Goal: Task Accomplishment & Management: Use online tool/utility

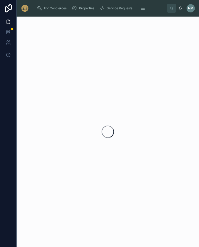
scroll to position [8, 0]
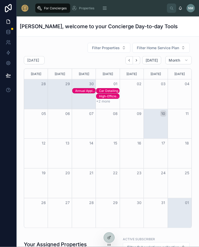
scroll to position [8, 0]
click at [110, 221] on div "Month View" at bounding box center [108, 214] width 24 height 30
click at [106, 226] on div "Month View" at bounding box center [108, 214] width 24 height 30
click at [111, 222] on div "Month View" at bounding box center [108, 214] width 24 height 30
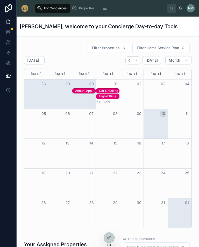
click at [110, 222] on div "Month View" at bounding box center [108, 214] width 24 height 30
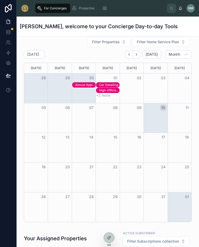
scroll to position [7, 0]
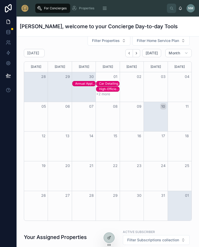
click at [0, 0] on icon at bounding box center [0, 0] width 0 height 0
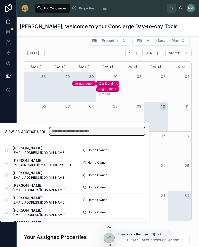
click at [103, 134] on input "text" at bounding box center [97, 131] width 95 height 8
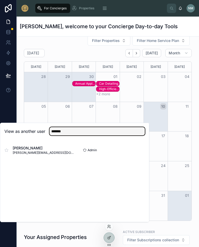
type input "*******"
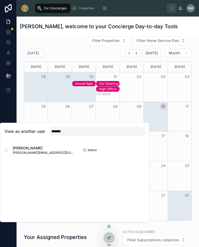
click at [0, 0] on button "Select" at bounding box center [0, 0] width 0 height 0
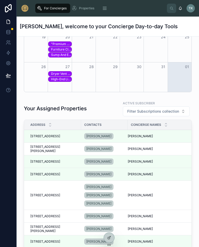
scroll to position [5, 0]
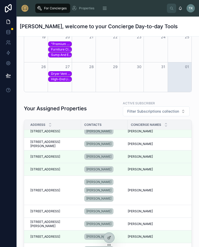
click at [144, 142] on div "[PERSON_NAME] [PERSON_NAME]" at bounding box center [158, 144] width 61 height 4
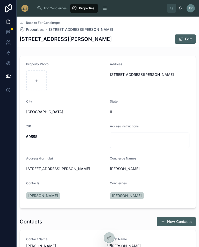
click at [103, 12] on button "scrollable content" at bounding box center [104, 8] width 11 height 9
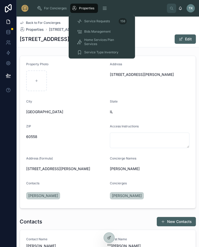
click at [100, 41] on span "Home Services Plan Services" at bounding box center [104, 42] width 40 height 8
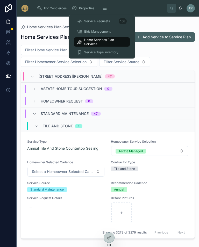
click at [163, 61] on div "Filter Home Service Plan Filter Service Type Filter Homeowner Service Selection…" at bounding box center [108, 56] width 174 height 22
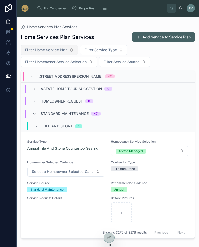
click at [66, 50] on span "Filter Home Service Plan" at bounding box center [46, 49] width 42 height 5
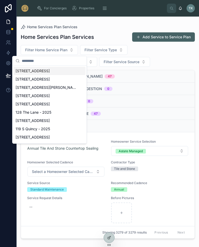
click at [43, 88] on span "[STREET_ADDRESS][PERSON_NAME]" at bounding box center [47, 87] width 62 height 5
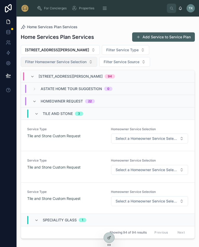
click at [83, 64] on span "Filter Homeowner Service Selection" at bounding box center [55, 61] width 61 height 5
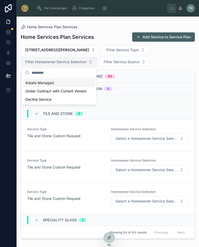
click at [86, 62] on span "Filter Homeowner Service Selection" at bounding box center [55, 61] width 61 height 5
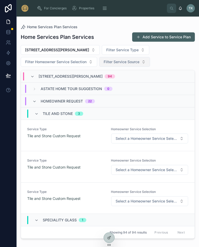
click at [127, 63] on span "Filter Service Source" at bounding box center [122, 61] width 36 height 5
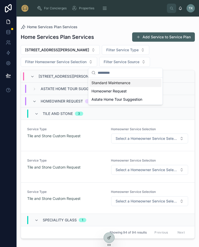
click at [128, 91] on div "Homeowner Request" at bounding box center [125, 91] width 72 height 8
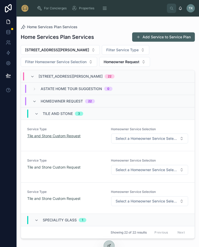
click at [60, 137] on span "Tile and Stone Custom Request" at bounding box center [53, 136] width 53 height 5
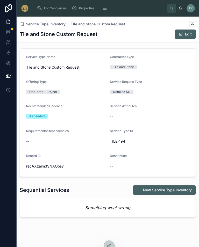
scroll to position [58, 0]
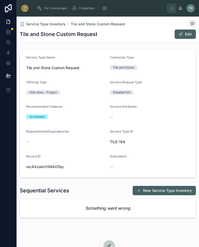
click at [160, 90] on div "Detailed SO" at bounding box center [150, 92] width 80 height 5
click at [82, 62] on div "Service Type Name Tile and Stone Custom Request" at bounding box center [66, 64] width 80 height 17
click at [60, 79] on form "Service Type Name Tile and Stone Custom Request Contractor Type Tile and Stone …" at bounding box center [108, 113] width 176 height 128
click at [51, 64] on div "Service Type Name Tile and Stone Custom Request" at bounding box center [66, 64] width 80 height 17
click at [77, 56] on div "Service Type Name" at bounding box center [66, 59] width 80 height 6
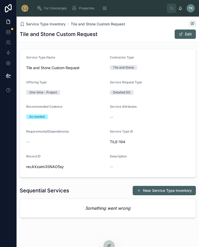
click at [79, 62] on div "Service Type Name Tile and Stone Custom Request" at bounding box center [66, 64] width 80 height 17
click at [66, 109] on div "Recommended Cadence" at bounding box center [66, 108] width 80 height 6
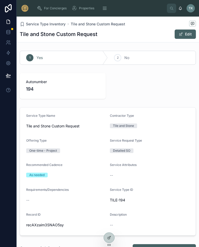
scroll to position [0, 0]
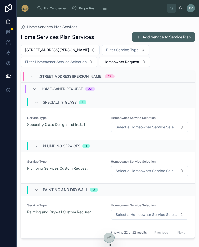
scroll to position [141, 0]
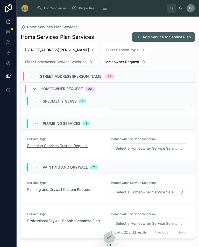
click at [61, 143] on span "Plumbing Services Custom Request" at bounding box center [57, 145] width 60 height 5
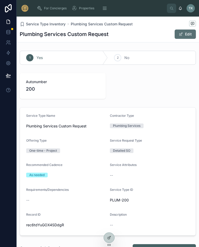
click at [187, 30] on button "Edit" at bounding box center [185, 34] width 21 height 9
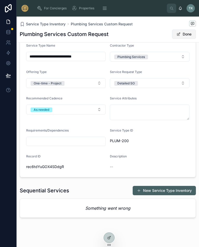
click at [182, 34] on button "Done" at bounding box center [184, 34] width 24 height 9
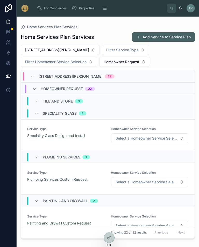
scroll to position [107, 0]
